Goal: Task Accomplishment & Management: Use online tool/utility

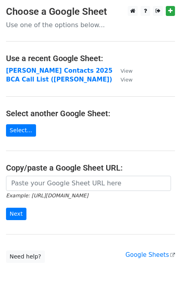
click at [79, 27] on p "Use one of the options below..." at bounding box center [90, 25] width 169 height 8
click at [23, 128] on link "Select..." at bounding box center [21, 130] width 30 height 12
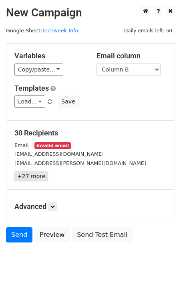
click at [28, 175] on link "+27 more" at bounding box center [31, 176] width 34 height 10
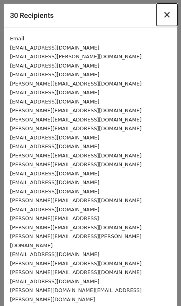
click at [173, 16] on button "×" at bounding box center [166, 15] width 21 height 22
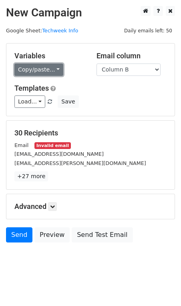
click at [39, 66] on link "Copy/paste..." at bounding box center [38, 70] width 49 height 12
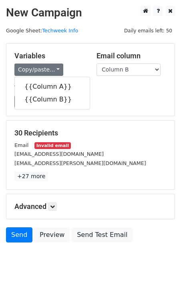
click at [175, 11] on main "New Campaign Daily emails left: 50 Google Sheet: Techweek Info Variables Copy/p…" at bounding box center [90, 126] width 181 height 240
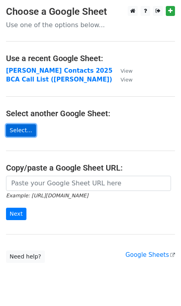
click at [26, 134] on link "Select..." at bounding box center [21, 130] width 30 height 12
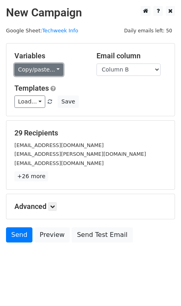
click at [45, 69] on link "Copy/paste..." at bounding box center [38, 70] width 49 height 12
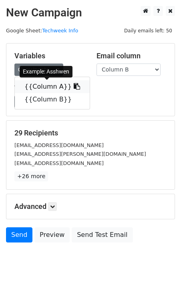
click at [44, 85] on link "{{Column A}}" at bounding box center [52, 86] width 75 height 13
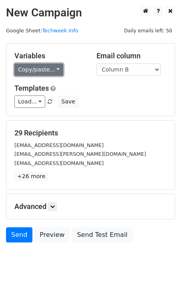
click at [44, 73] on link "Copy/paste..." at bounding box center [38, 70] width 49 height 12
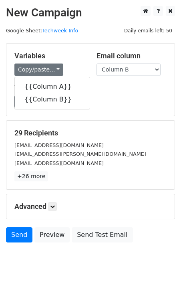
click at [116, 100] on div "Load... No templates saved Save" at bounding box center [90, 101] width 164 height 12
